Goal: Check status: Check status

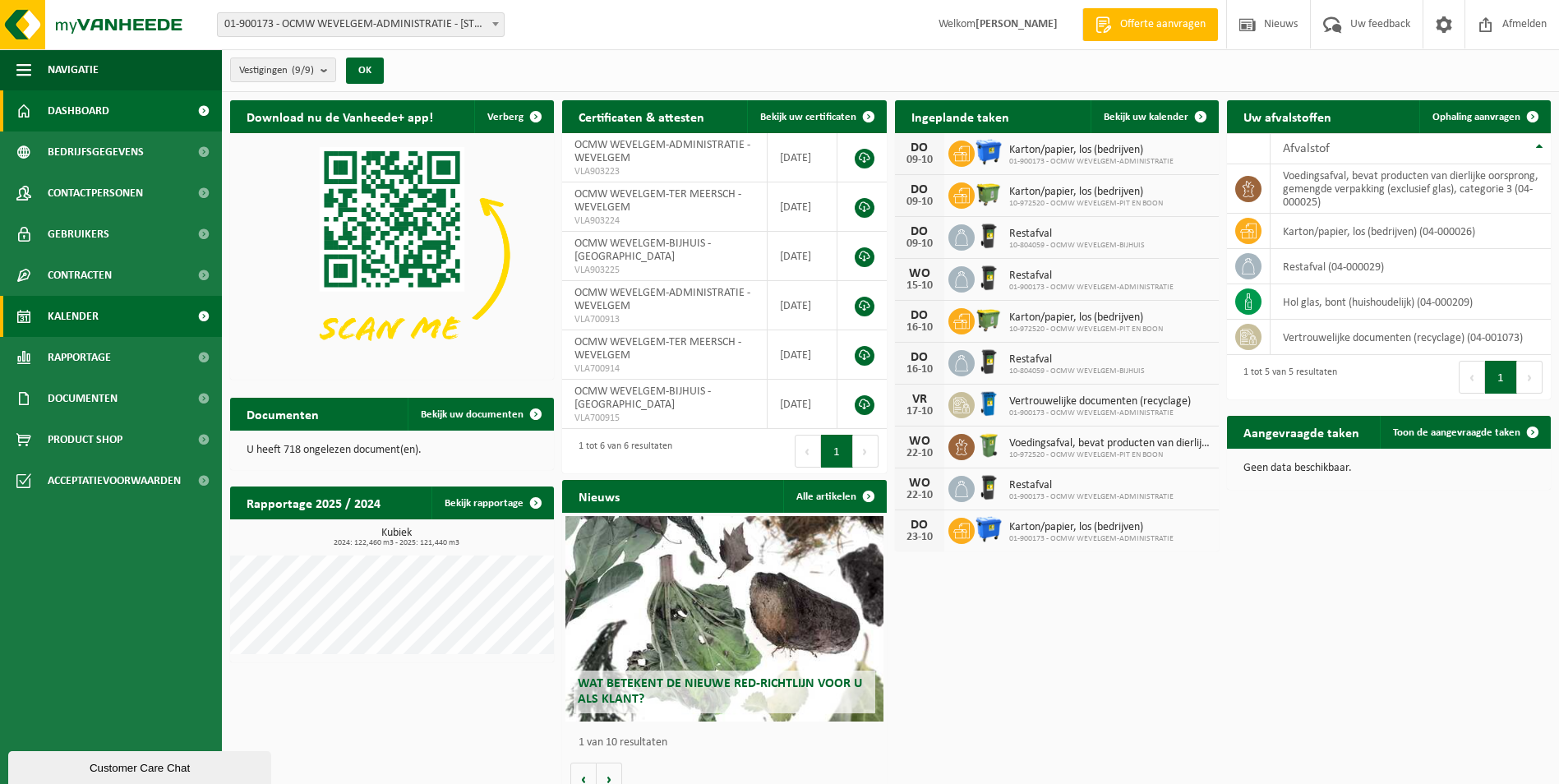
click at [84, 325] on span "Kalender" at bounding box center [73, 316] width 51 height 41
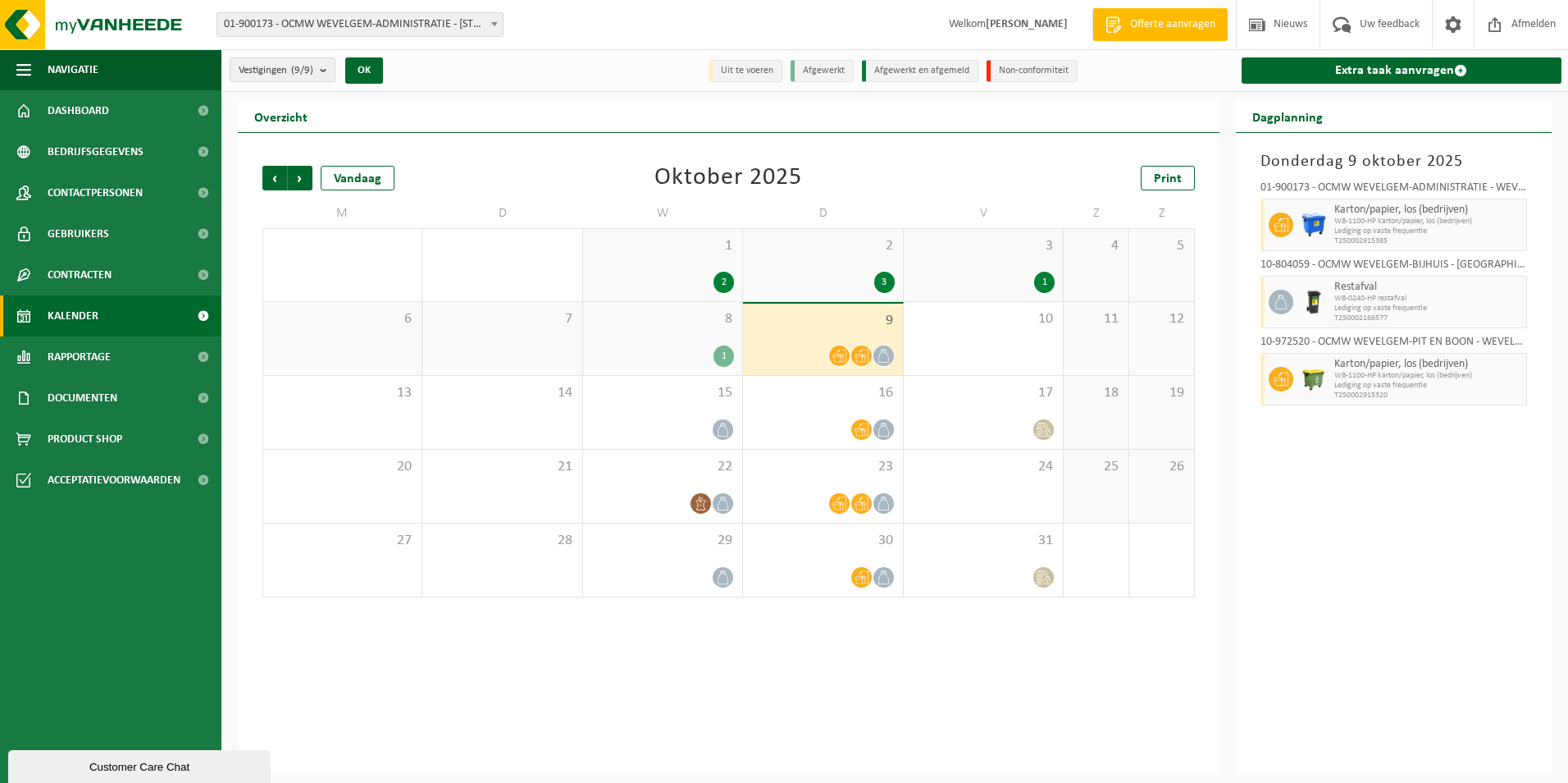
click at [862, 359] on icon at bounding box center [862, 356] width 14 height 13
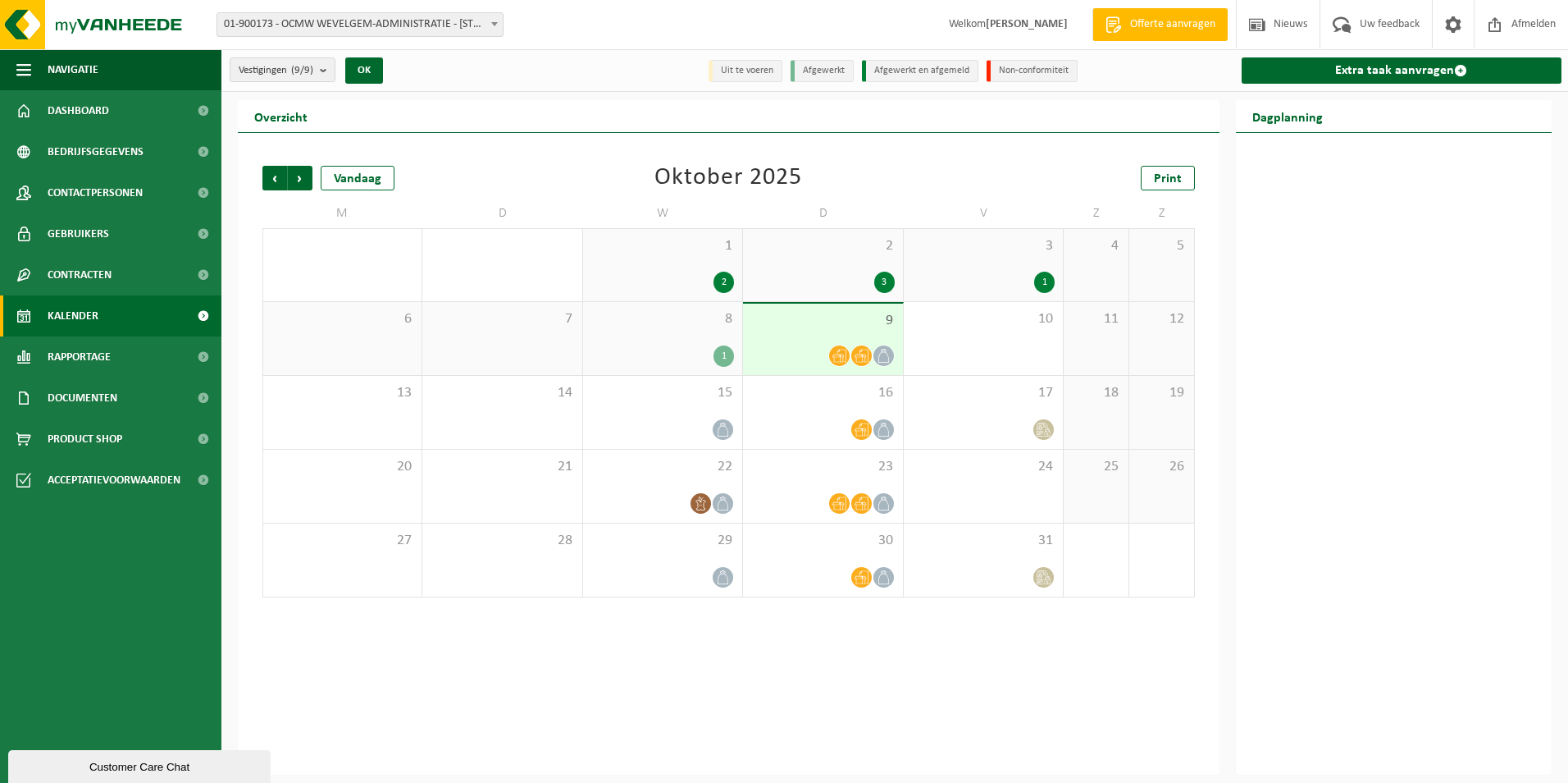
click at [838, 360] on icon at bounding box center [839, 356] width 14 height 14
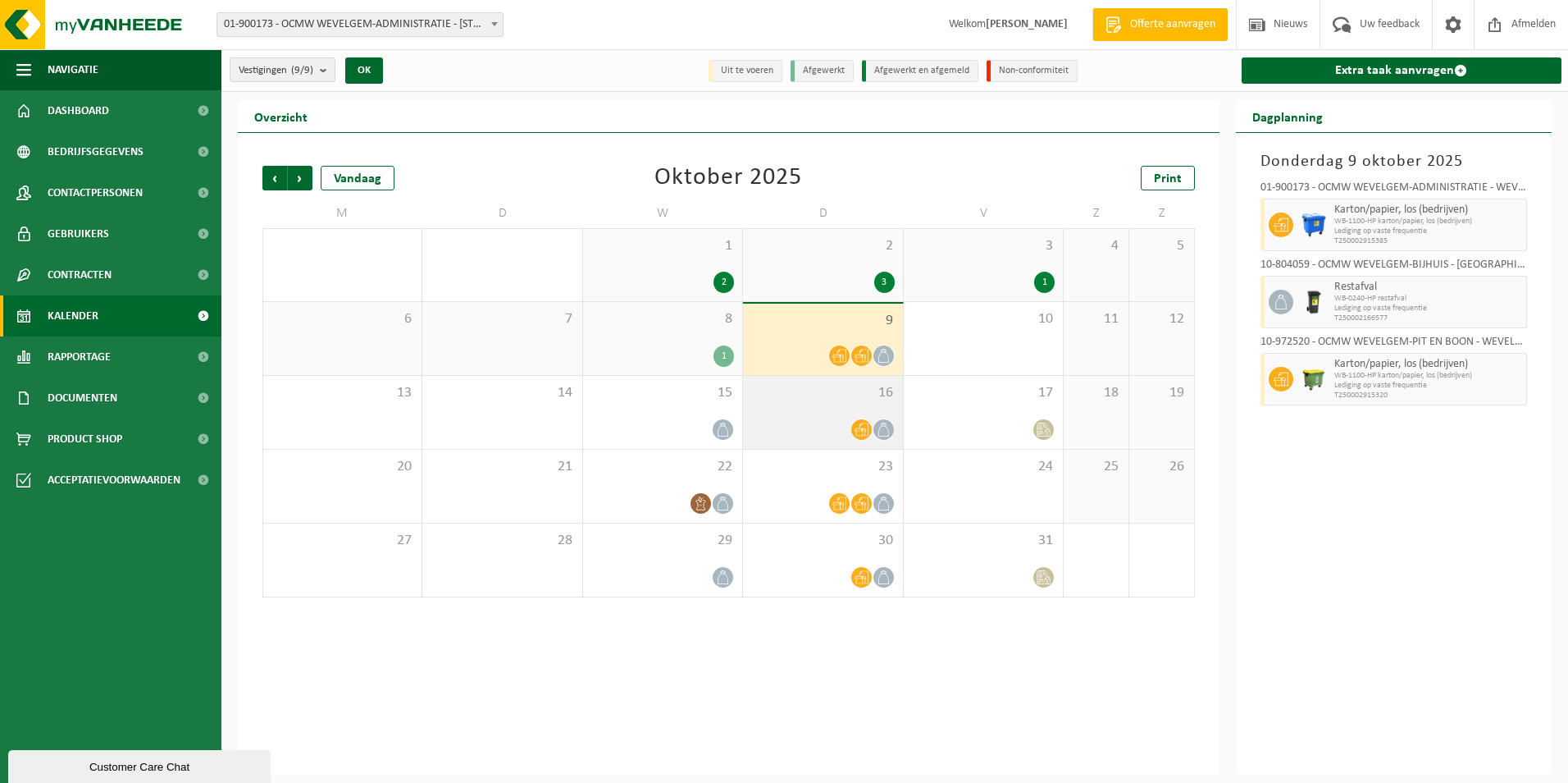
click at [861, 429] on icon at bounding box center [862, 430] width 14 height 13
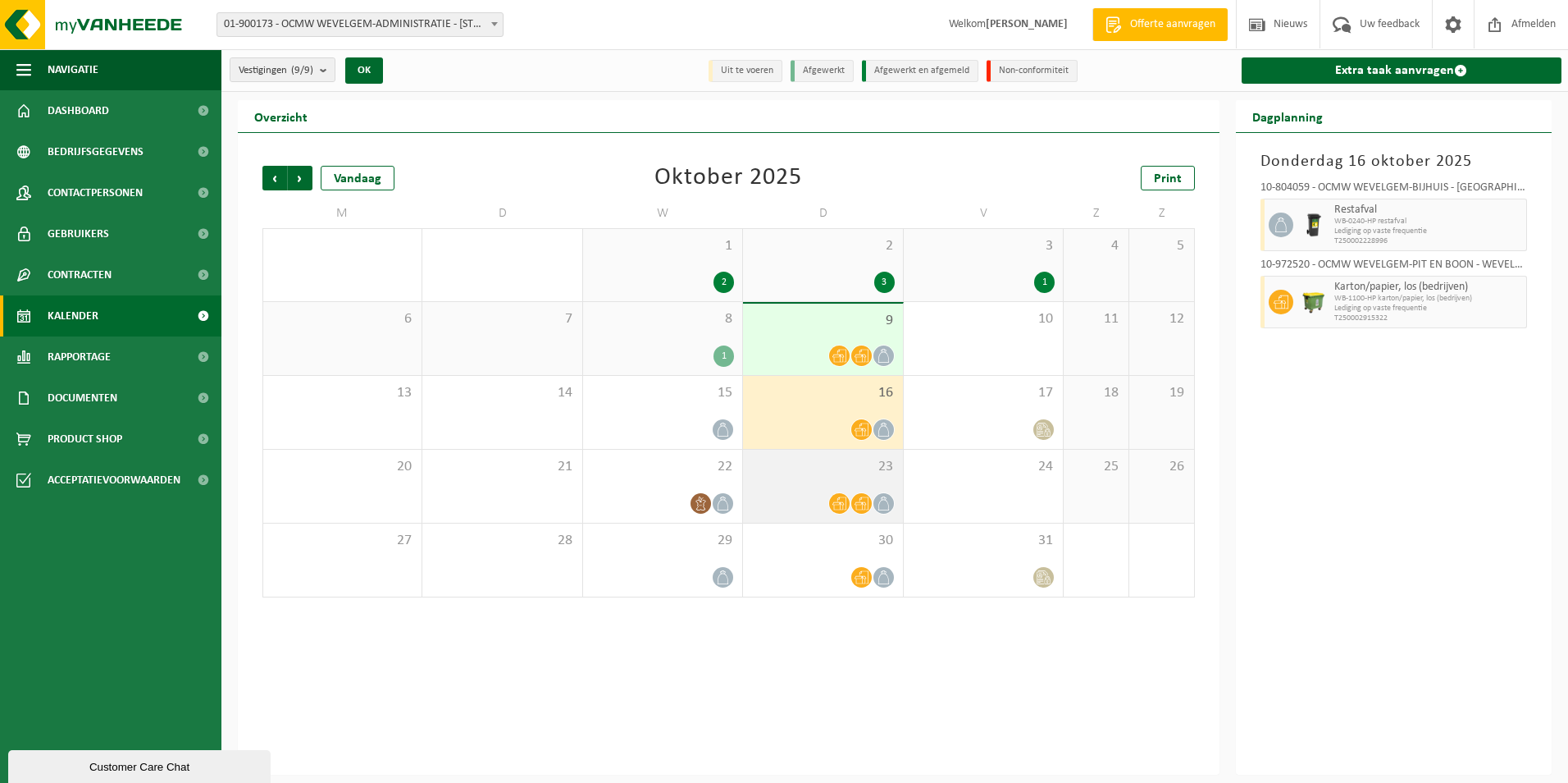
click at [833, 509] on icon at bounding box center [839, 503] width 14 height 14
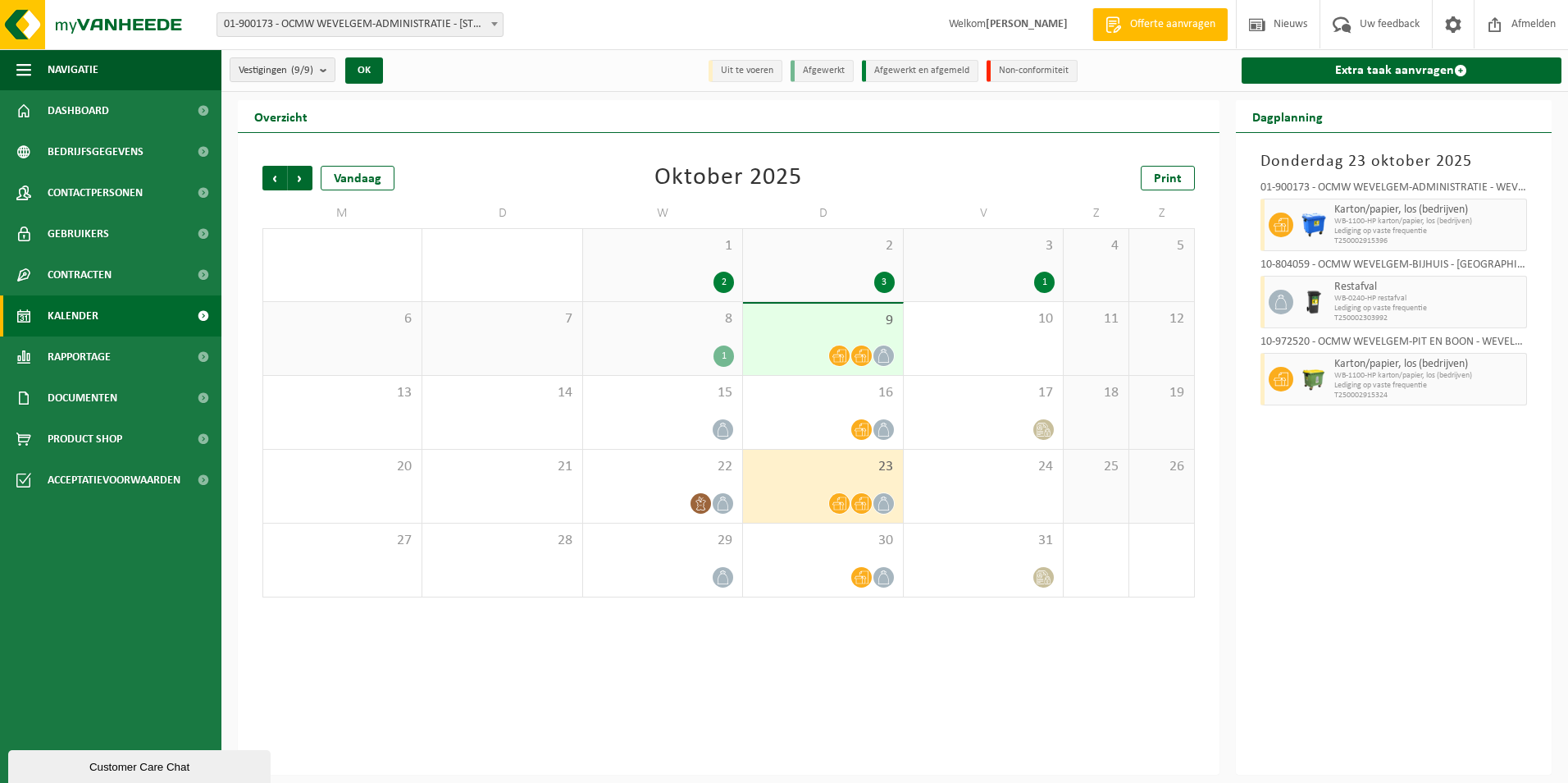
click at [834, 503] on icon at bounding box center [839, 503] width 14 height 14
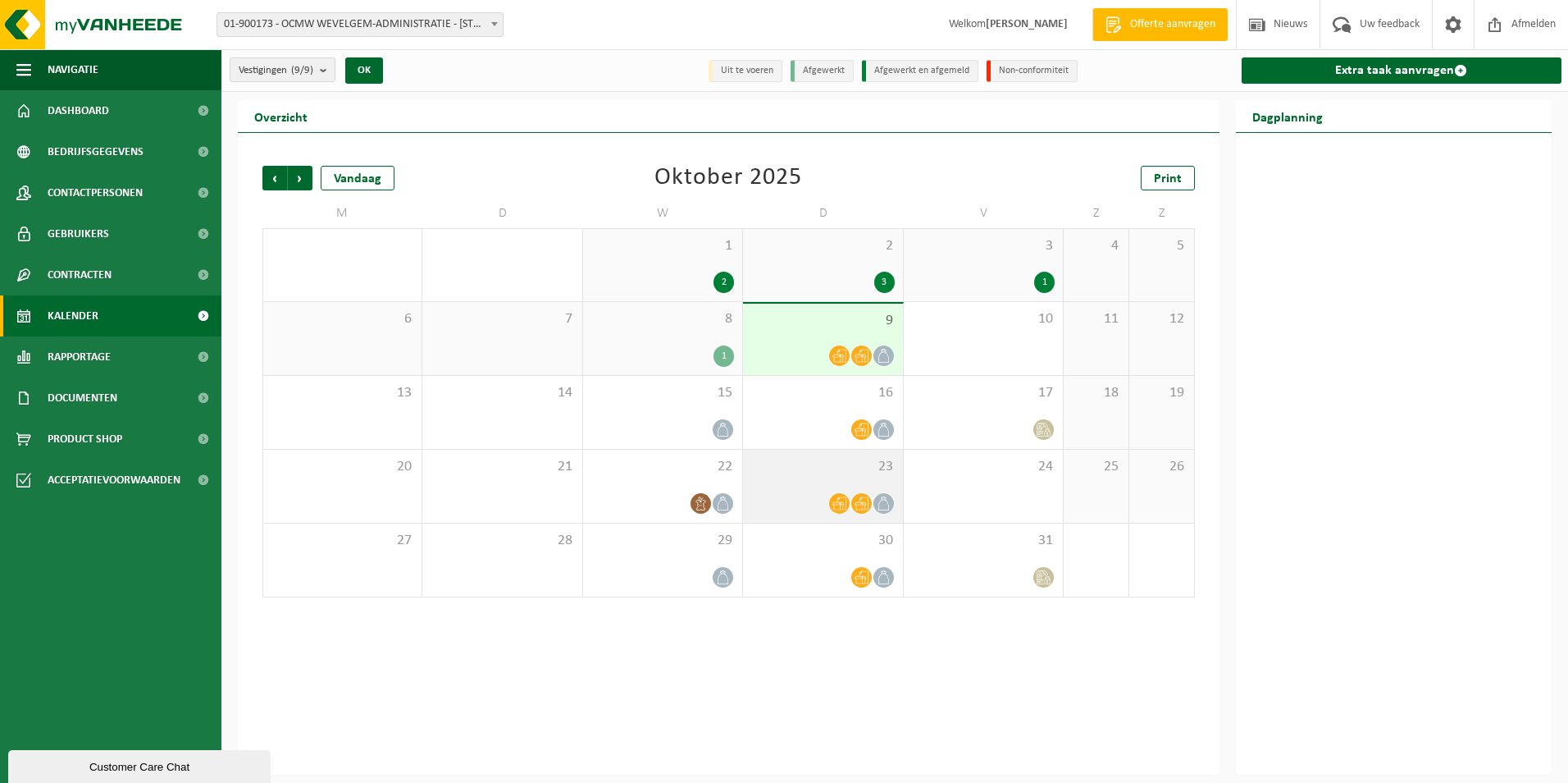
click at [861, 503] on icon at bounding box center [862, 503] width 14 height 13
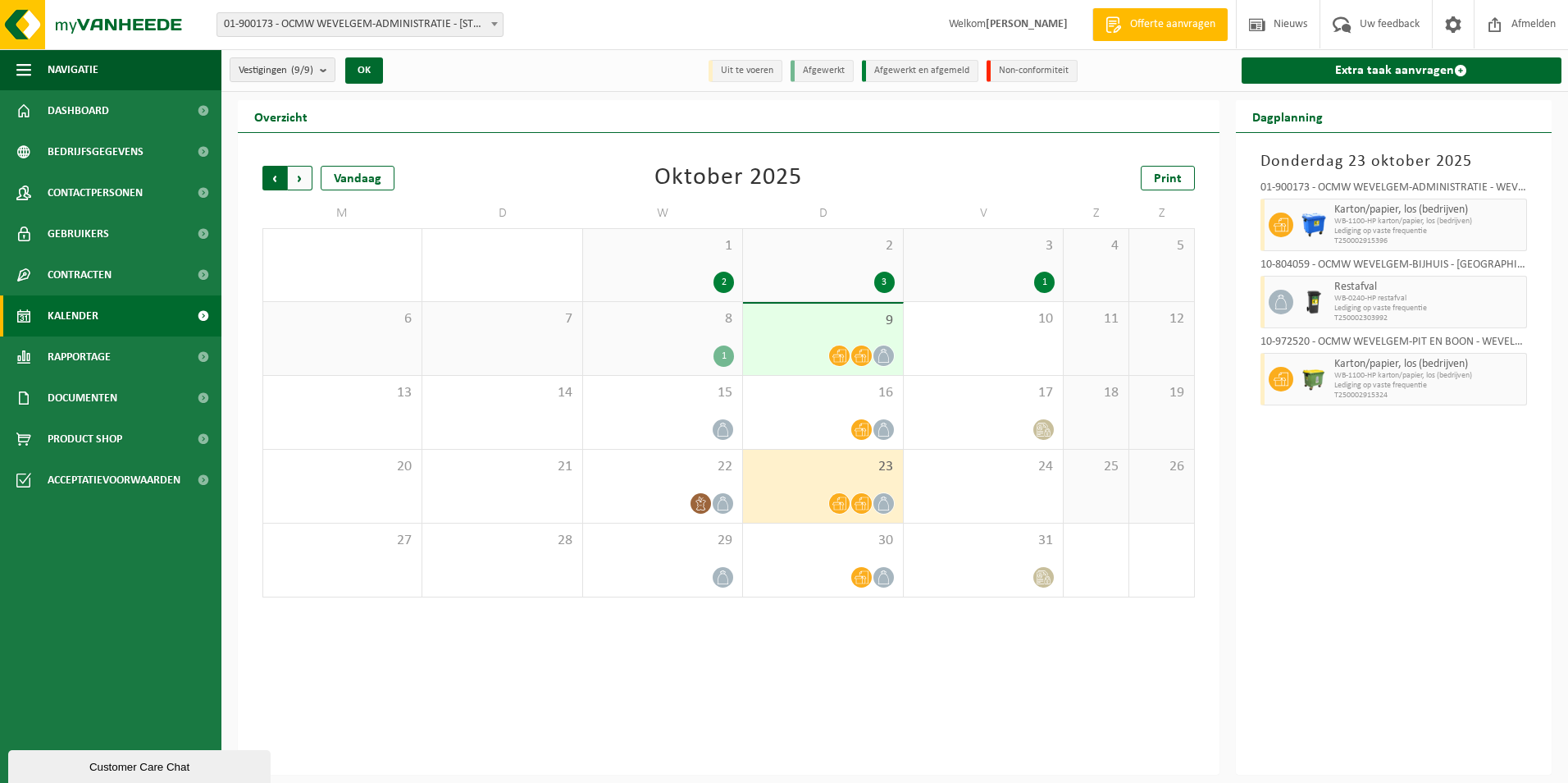
click at [300, 176] on span "Volgende" at bounding box center [300, 178] width 25 height 25
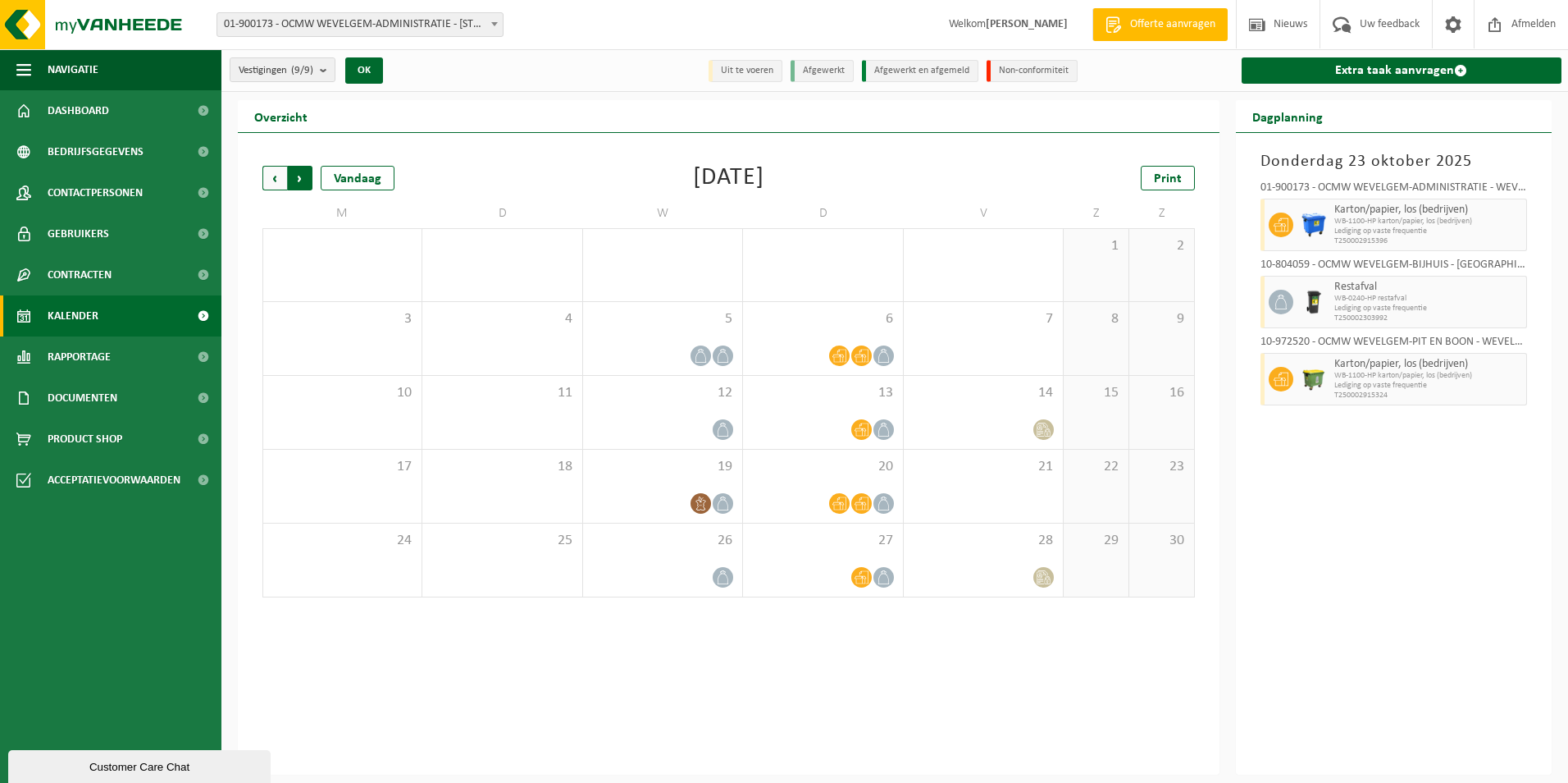
click at [269, 178] on span "Vorige" at bounding box center [275, 178] width 25 height 25
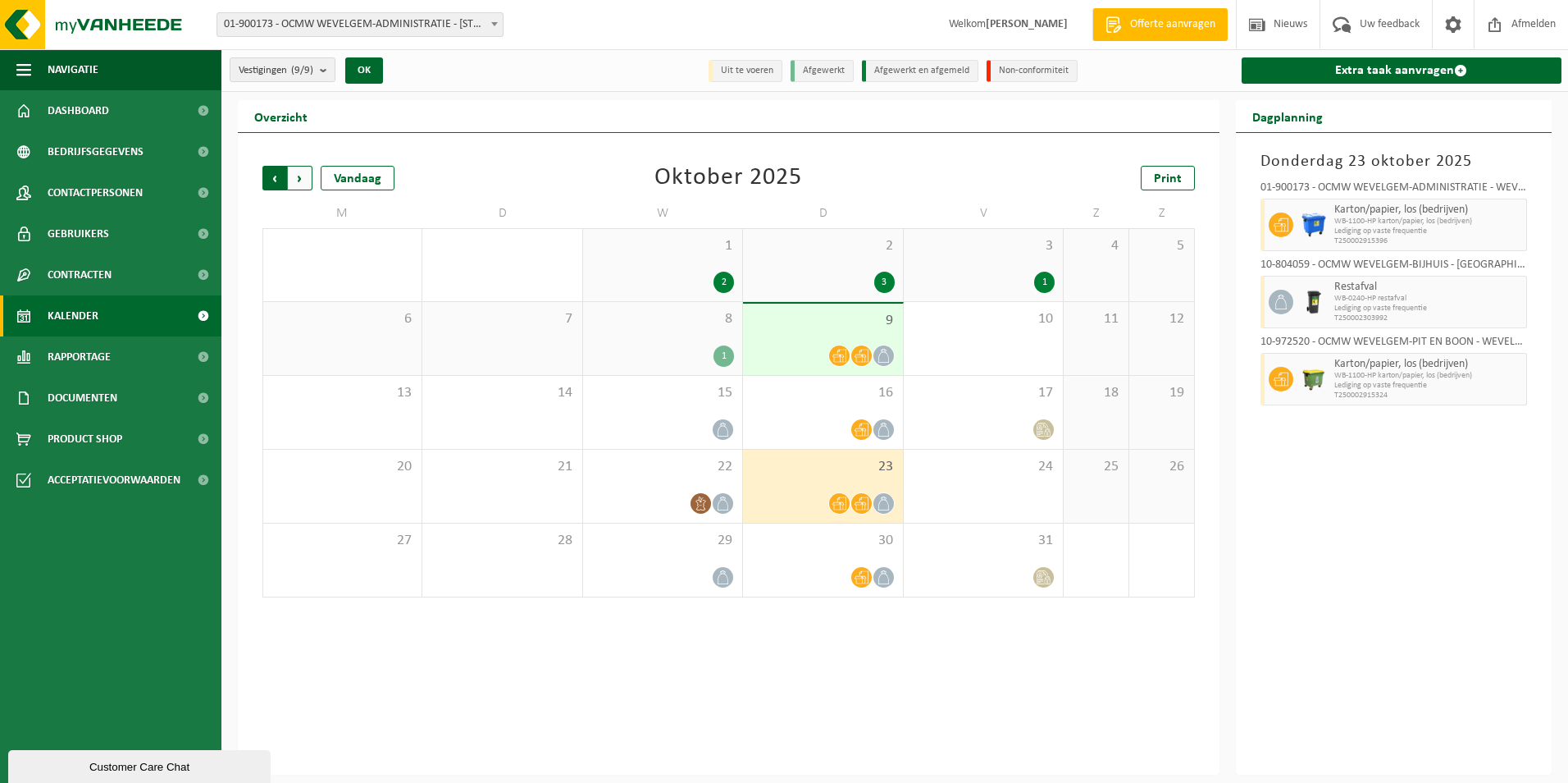
click at [296, 178] on span "Volgende" at bounding box center [300, 178] width 25 height 25
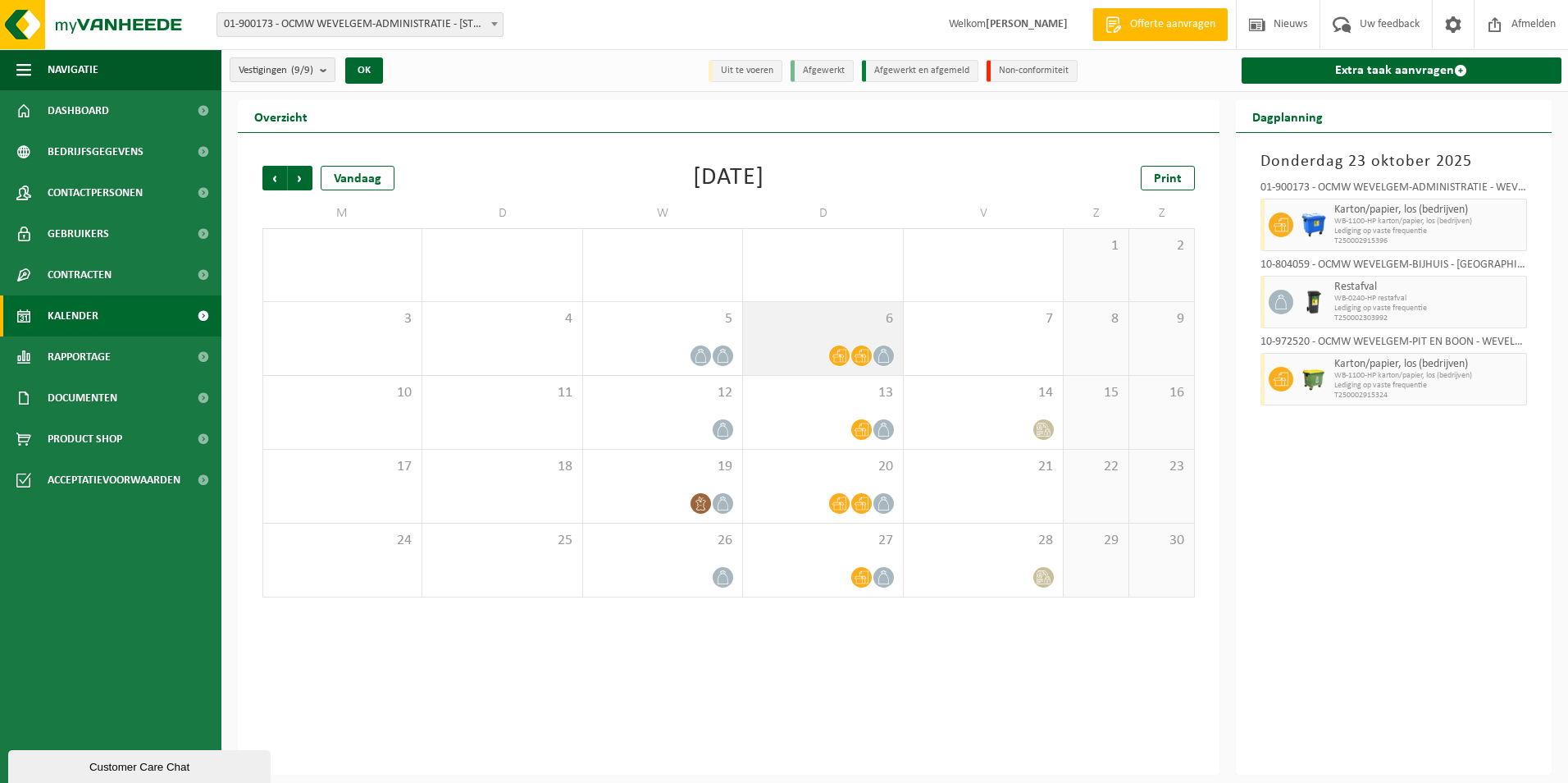
click at [860, 352] on icon at bounding box center [862, 356] width 14 height 13
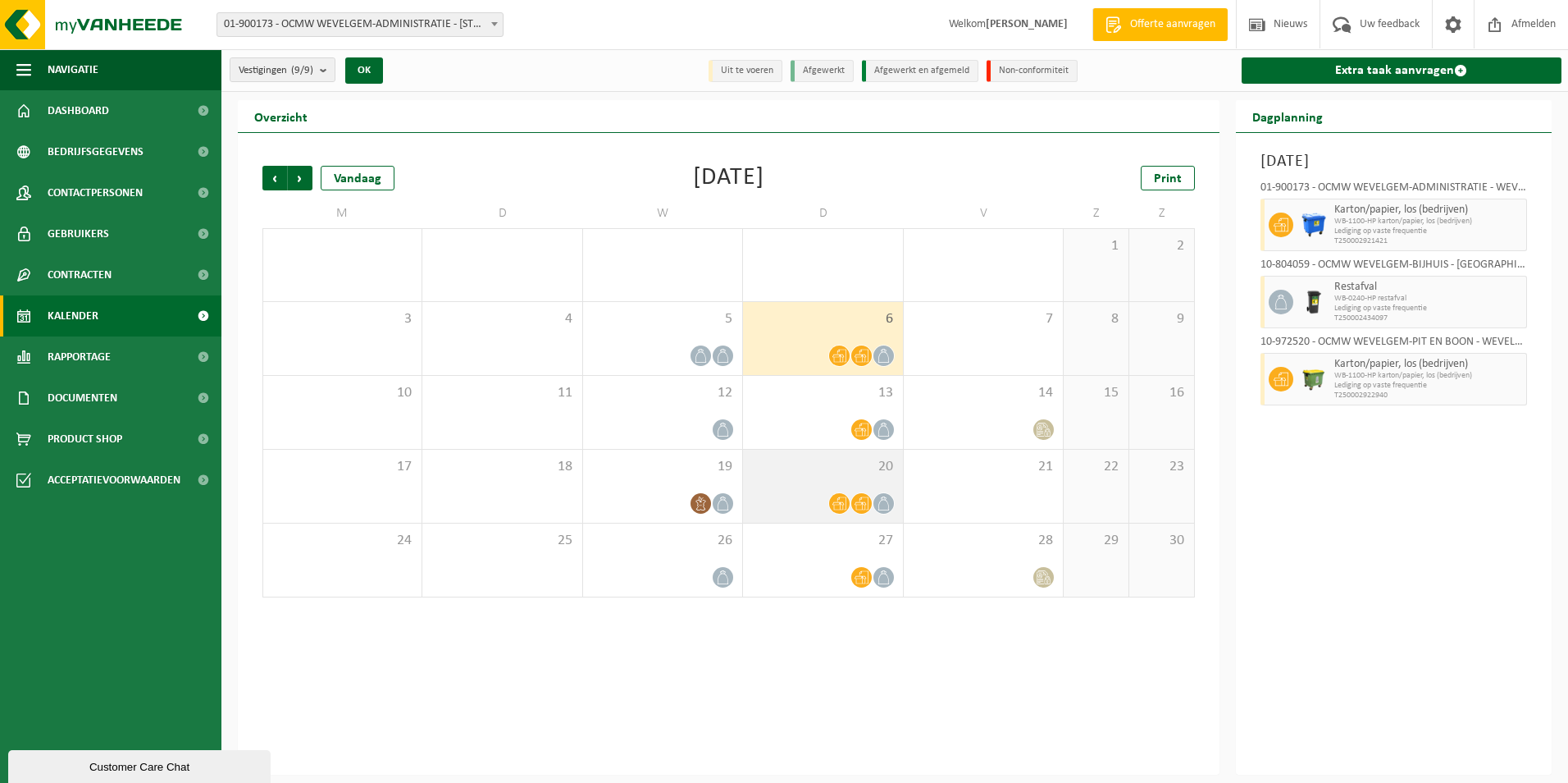
click at [862, 507] on icon at bounding box center [862, 503] width 14 height 13
